Goal: Information Seeking & Learning: Check status

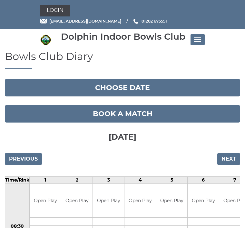
click at [107, 92] on button "Choose date" at bounding box center [123, 87] width 236 height 17
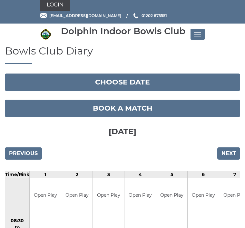
scroll to position [33, 0]
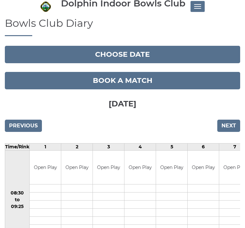
click at [225, 126] on input "Next" at bounding box center [228, 126] width 23 height 12
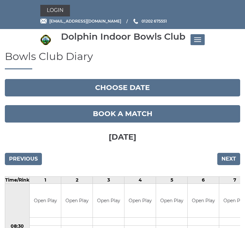
scroll to position [33, 0]
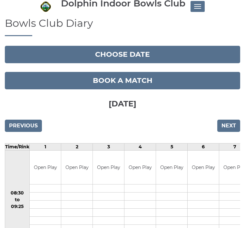
click at [25, 27] on h1 "Bowls Club Diary" at bounding box center [123, 26] width 236 height 19
click at [37, 28] on h1 "Bowls Club Diary" at bounding box center [123, 26] width 236 height 19
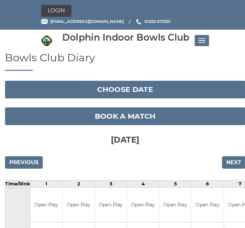
click at [198, 41] on button "Toggle navigation" at bounding box center [198, 39] width 14 height 11
click at [199, 39] on button "Toggle navigation" at bounding box center [198, 39] width 14 height 11
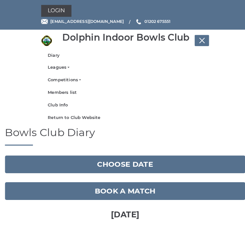
click at [51, 66] on link "Leagues" at bounding box center [123, 66] width 152 height 6
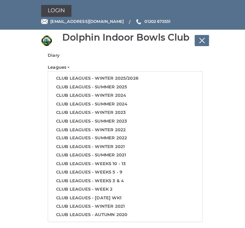
click at [61, 75] on link "Club leagues - Winter 2025/2026" at bounding box center [122, 77] width 151 height 8
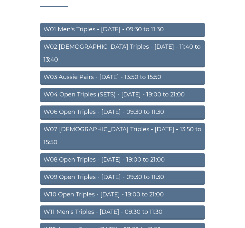
scroll to position [63, 0]
click at [58, 123] on link "W07 Ladies Triples - Tuesday - 13:50 to 15:50" at bounding box center [122, 136] width 165 height 27
click at [55, 123] on link "W07 Ladies Triples - Tuesday - 13:50 to 15:50" at bounding box center [122, 136] width 165 height 27
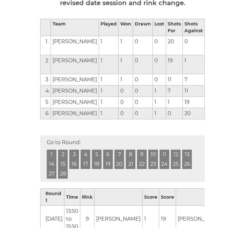
scroll to position [140, 0]
